Goal: Information Seeking & Learning: Check status

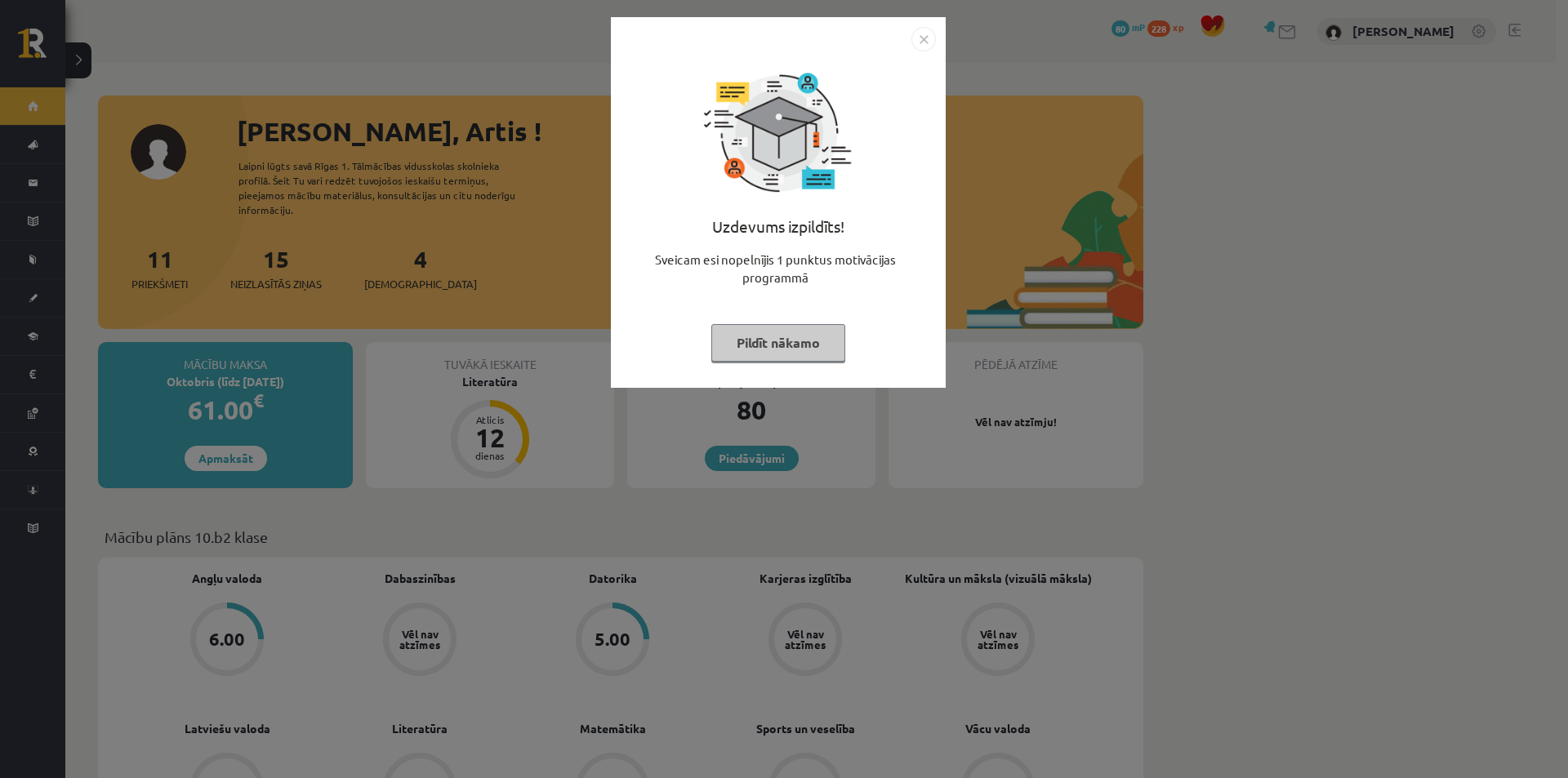
click at [783, 357] on button "Pildīt nākamo" at bounding box center [778, 342] width 134 height 37
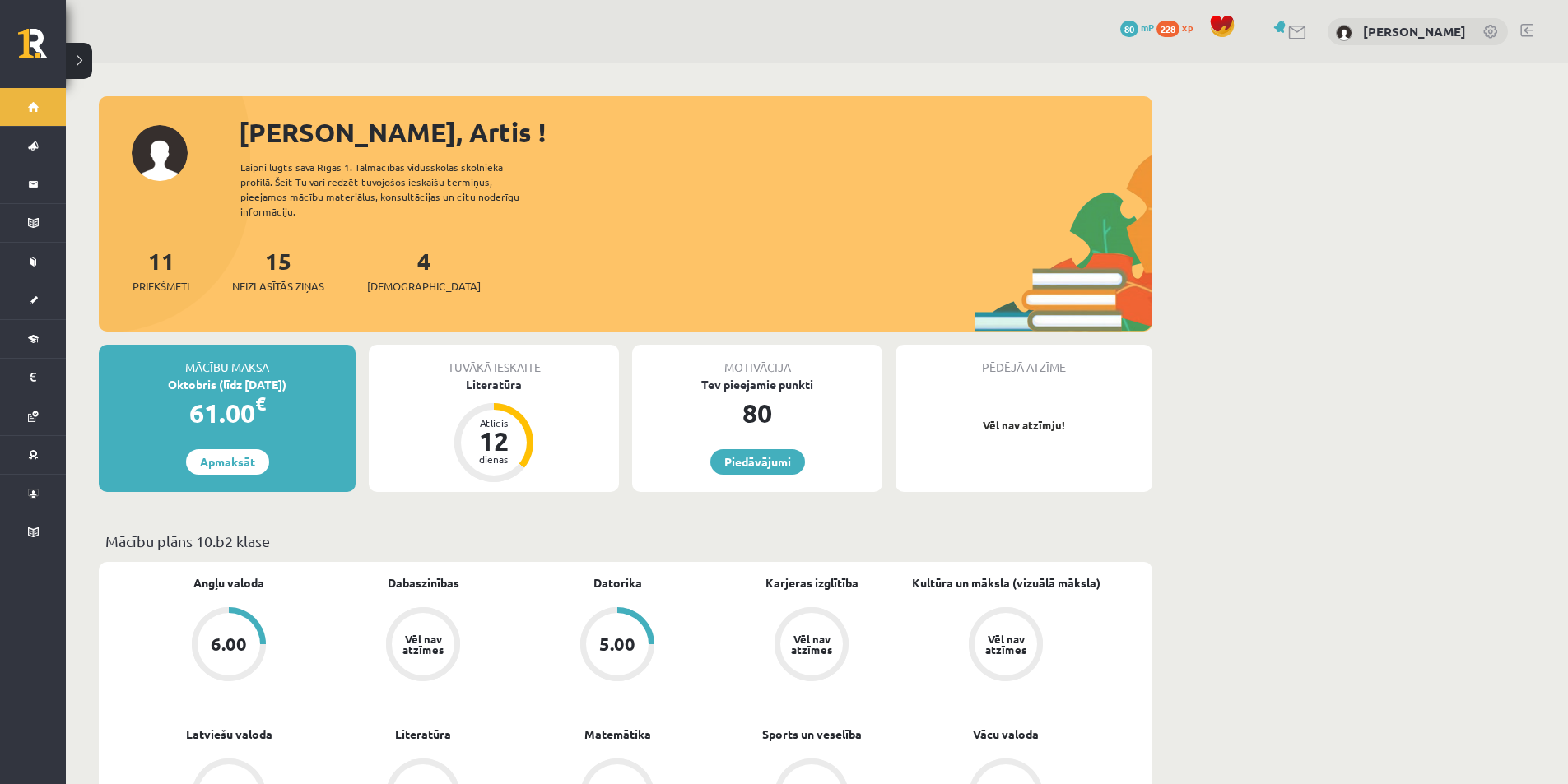
scroll to position [165, 0]
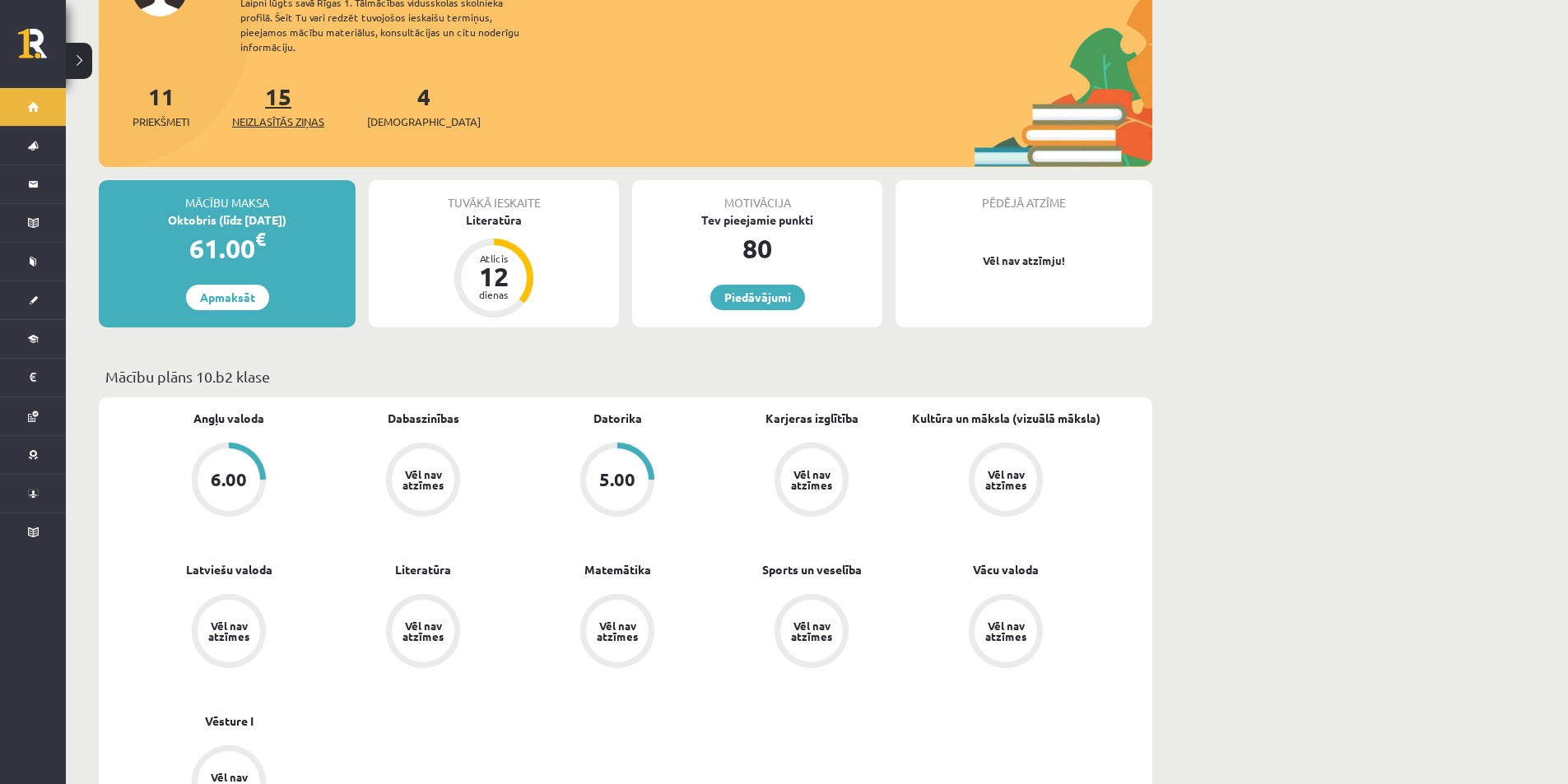
click at [288, 120] on span "Neizlasītās ziņas" at bounding box center [278, 122] width 92 height 17
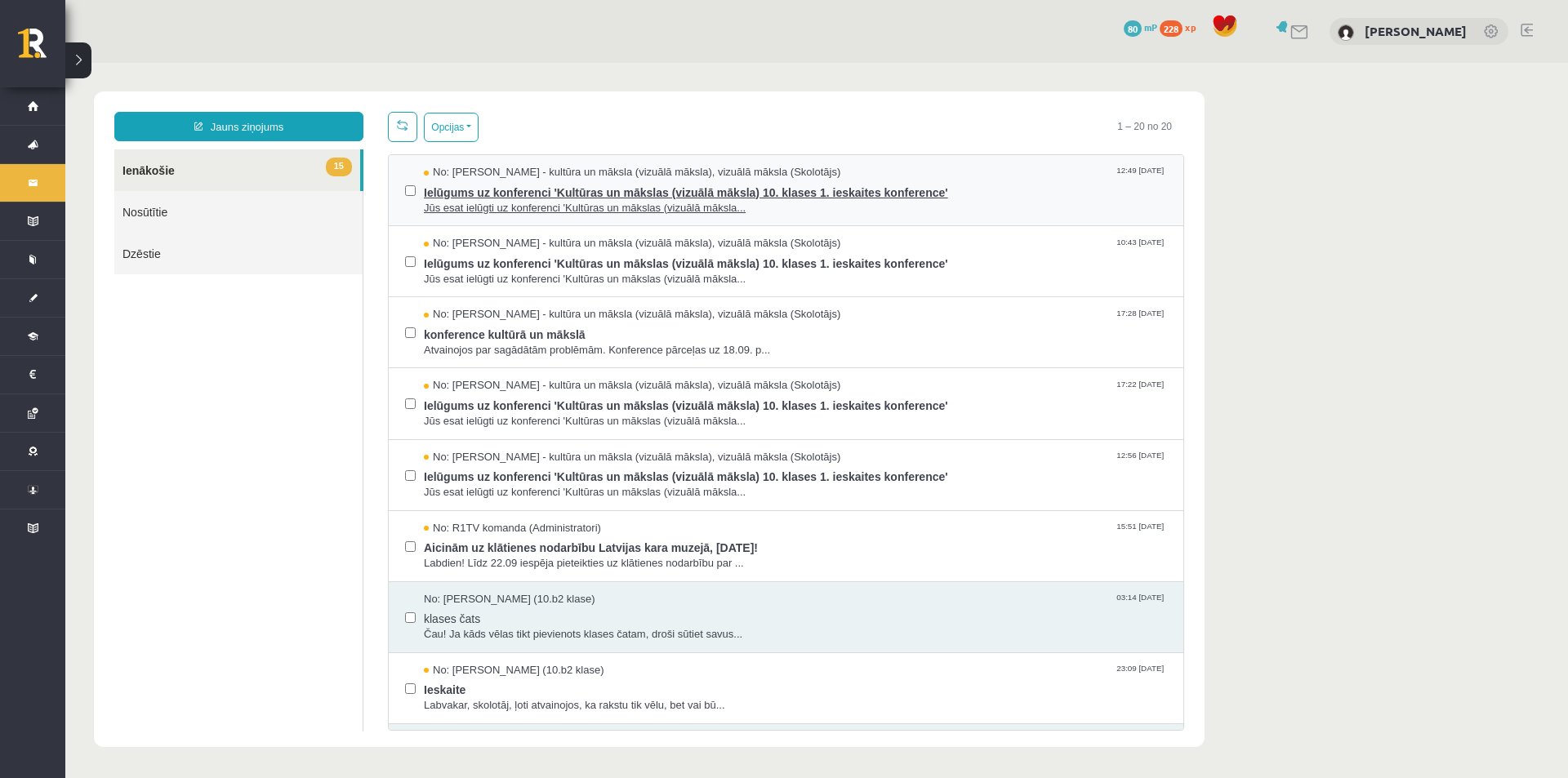
click at [775, 211] on span "Jūs esat ielūgti uz konferenci 'Kultūras un mākslas (vizuālā māksla..." at bounding box center [795, 209] width 743 height 16
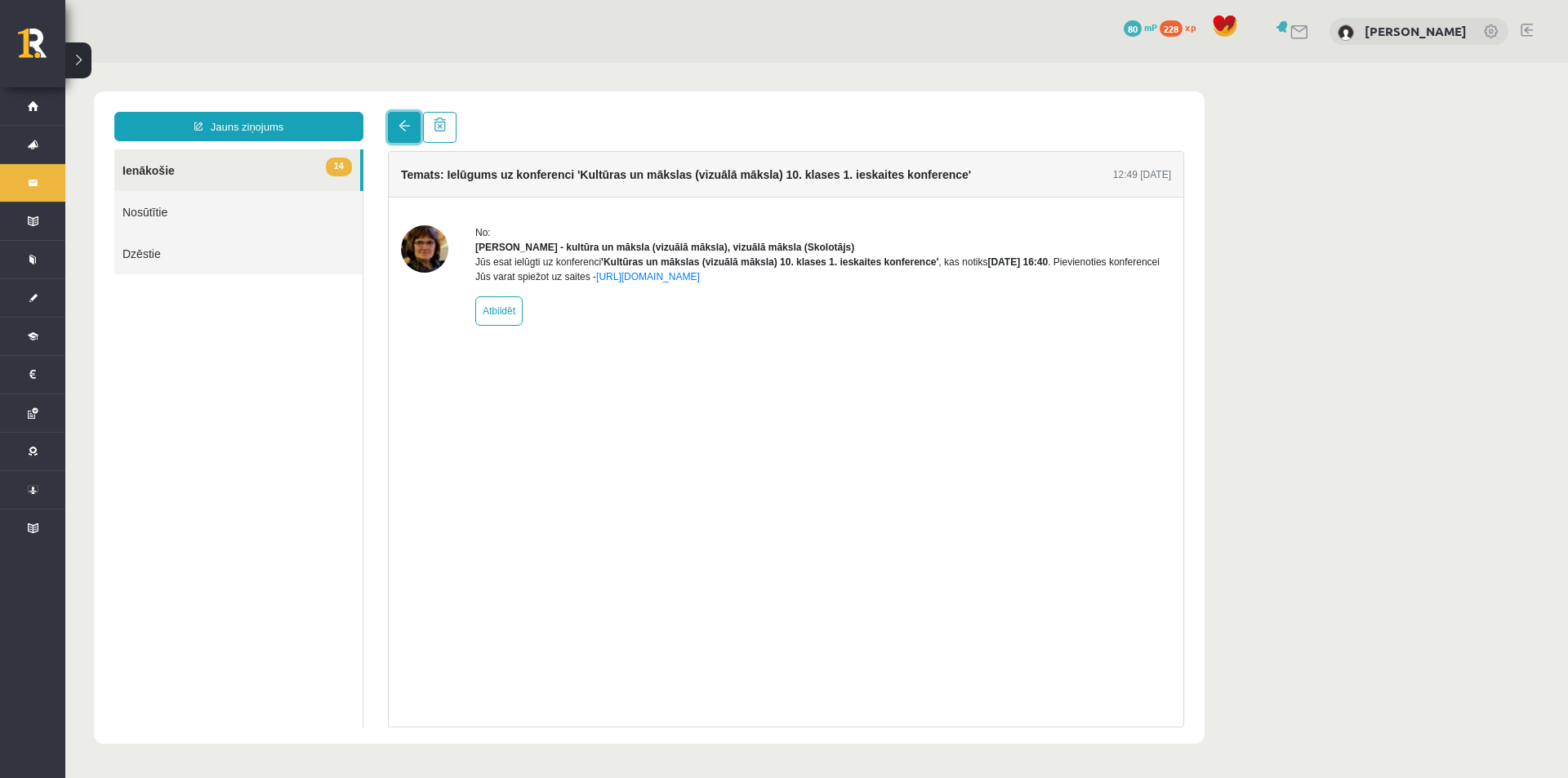
click at [403, 127] on span at bounding box center [404, 126] width 12 height 12
click at [399, 125] on span at bounding box center [404, 126] width 12 height 12
click at [395, 122] on link at bounding box center [403, 128] width 32 height 31
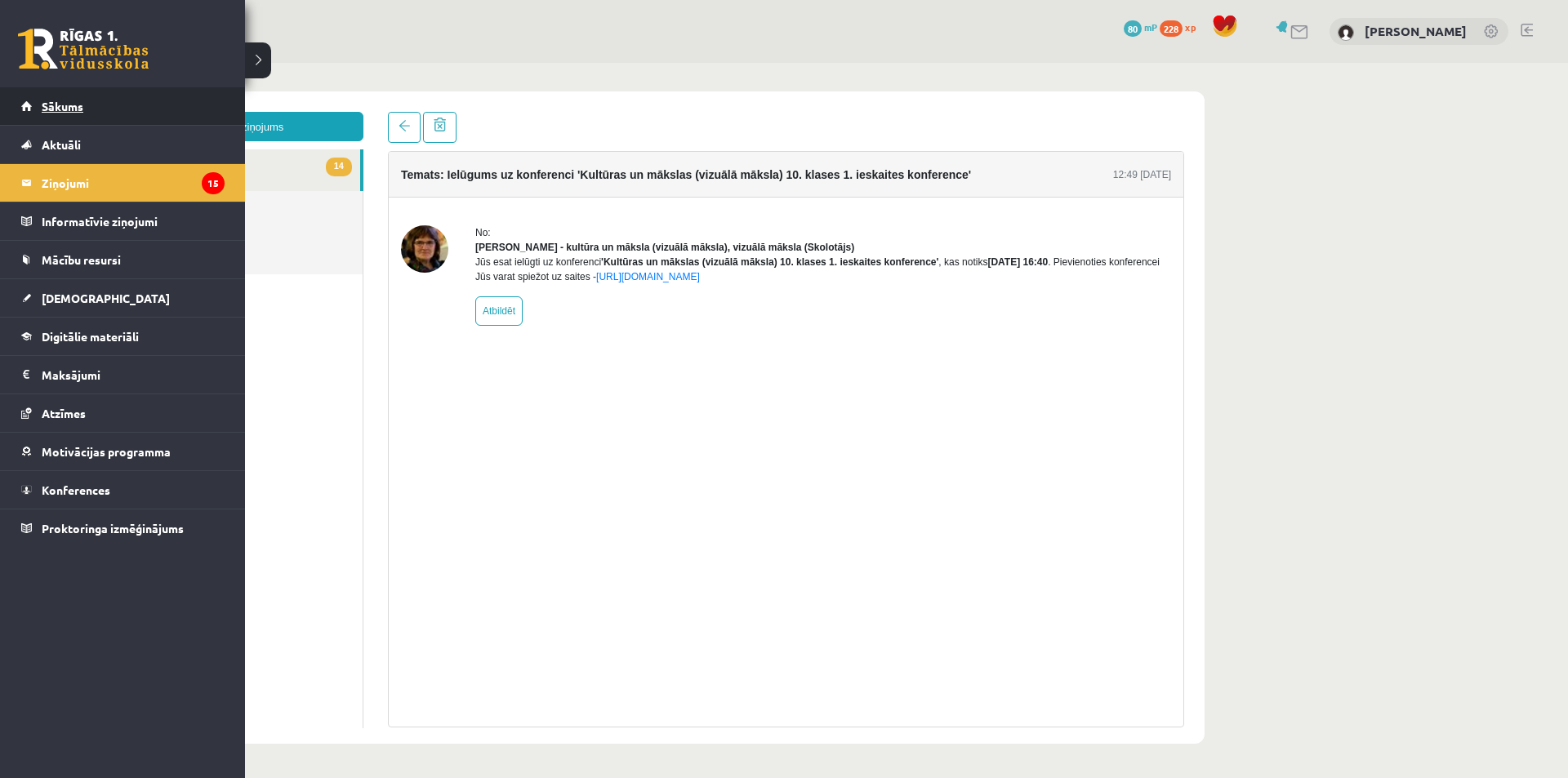
drag, startPoint x: 35, startPoint y: 103, endPoint x: 209, endPoint y: 98, distance: 174.1
click at [209, 98] on link "Sākums" at bounding box center [123, 106] width 204 height 37
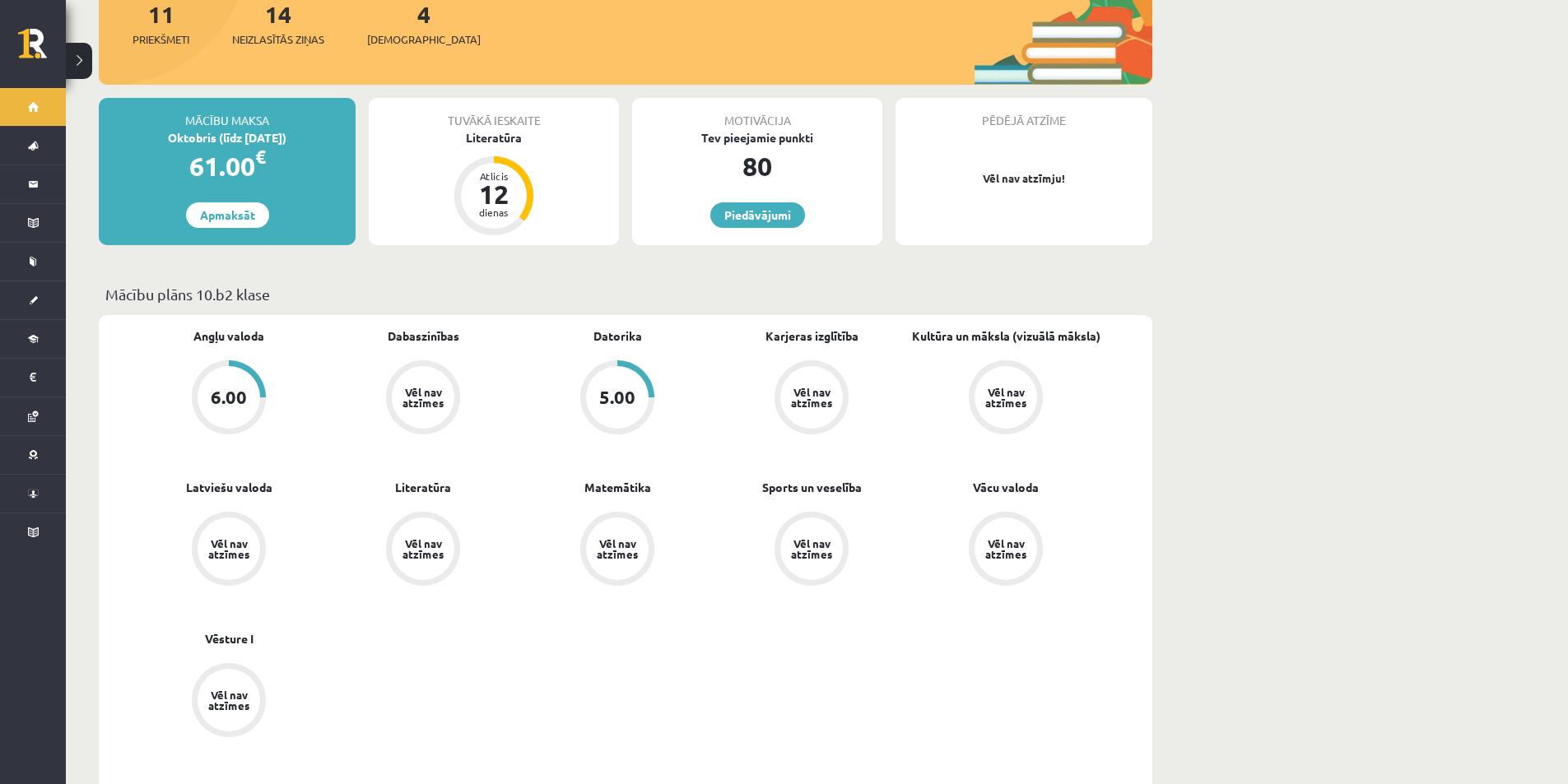
scroll to position [82, 0]
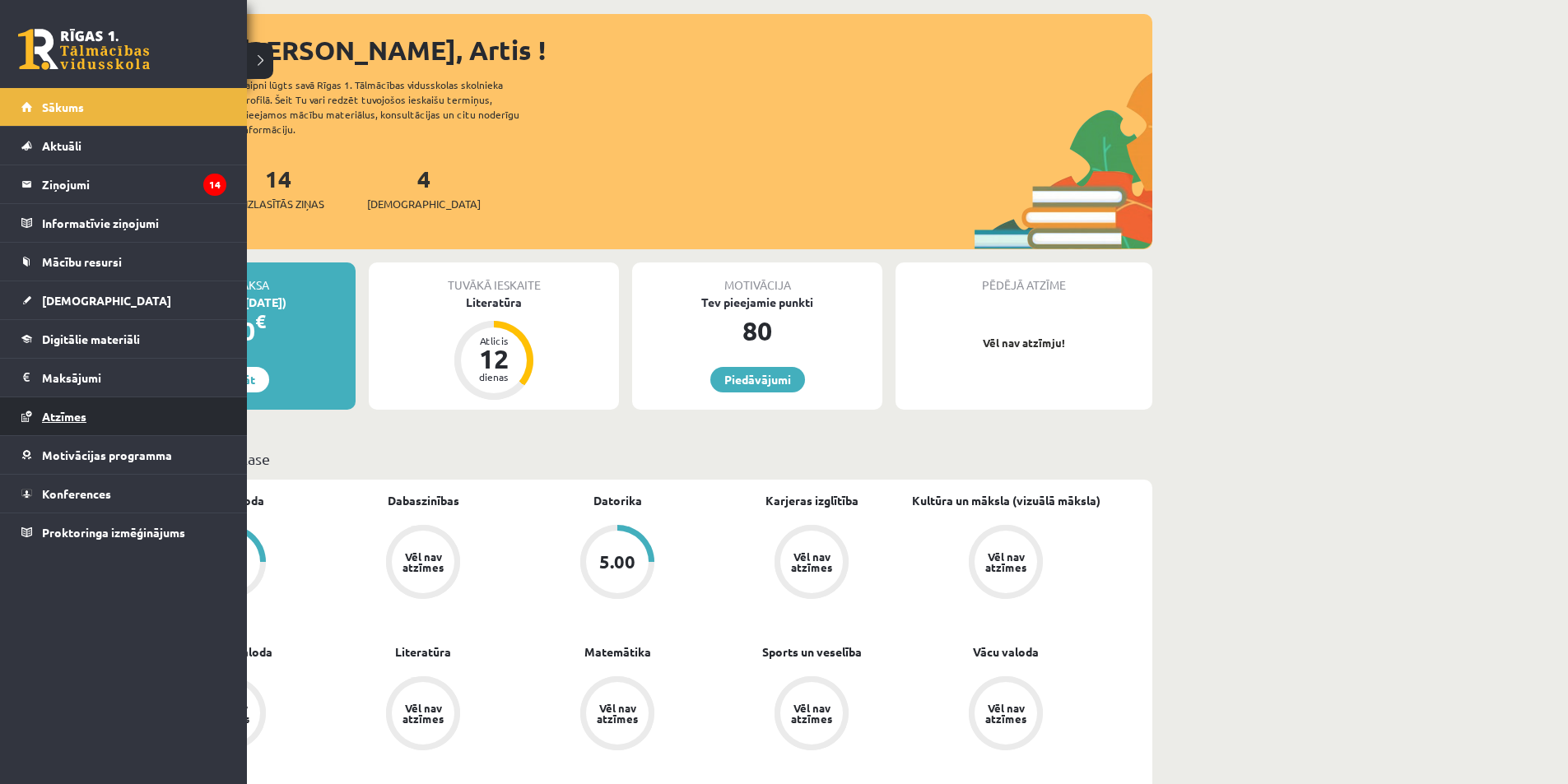
click at [138, 415] on link "Atzīmes" at bounding box center [124, 416] width 205 height 38
